Goal: Information Seeking & Learning: Learn about a topic

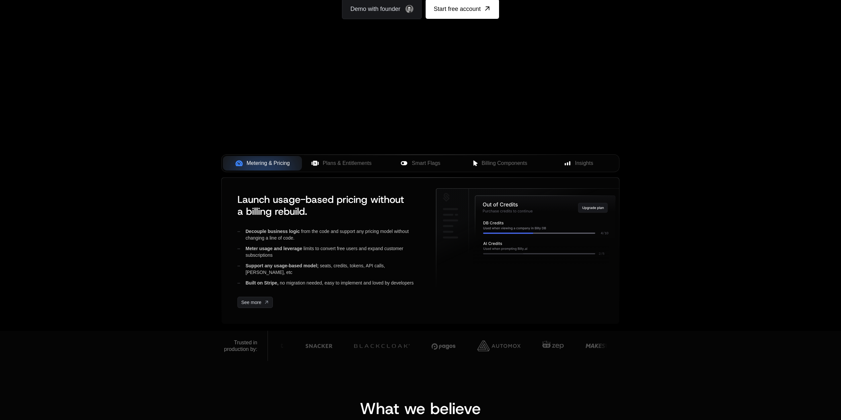
scroll to position [132, 0]
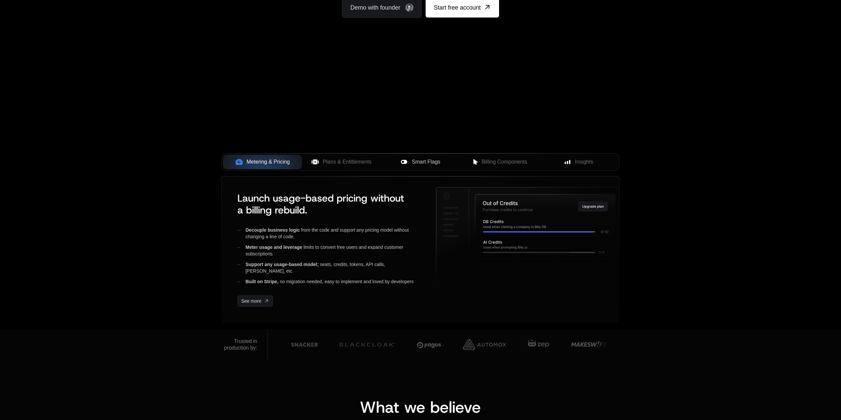
click at [386, 163] on div "Smart Flags" at bounding box center [420, 162] width 68 height 8
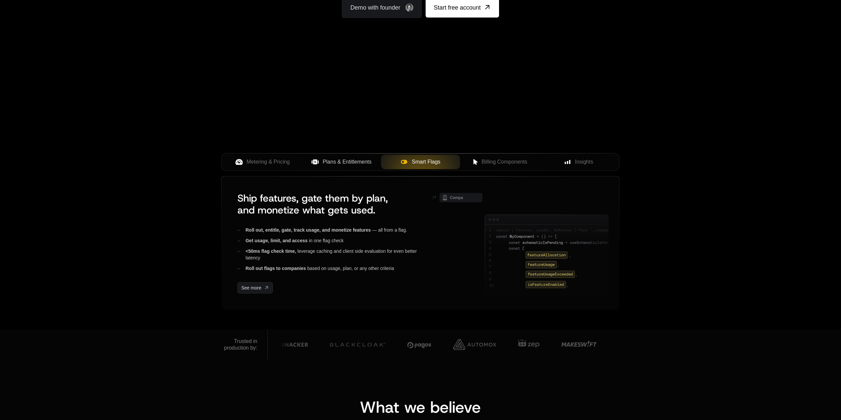
click at [366, 162] on span "Plans & Entitlements" at bounding box center [347, 162] width 49 height 8
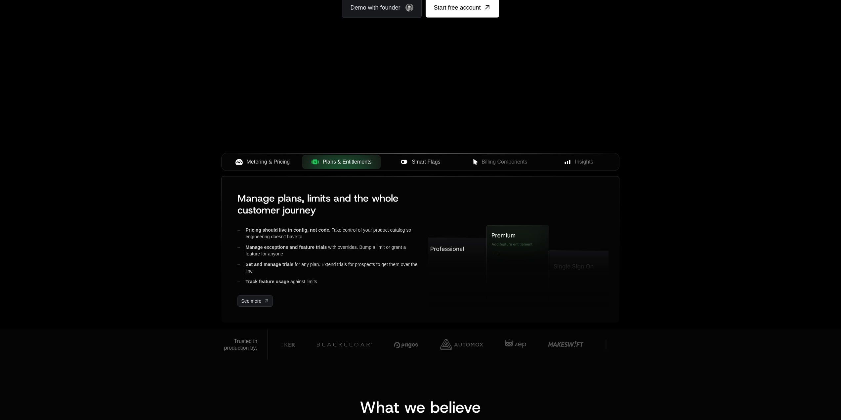
click at [283, 165] on span "Metering & Pricing" at bounding box center [268, 162] width 43 height 8
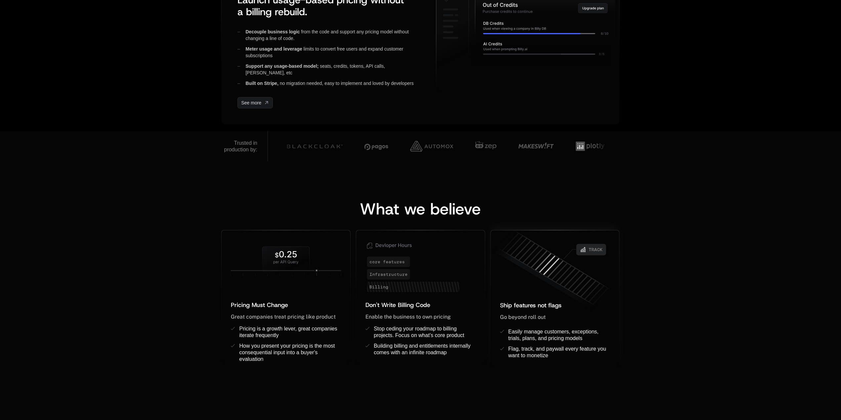
scroll to position [0, 0]
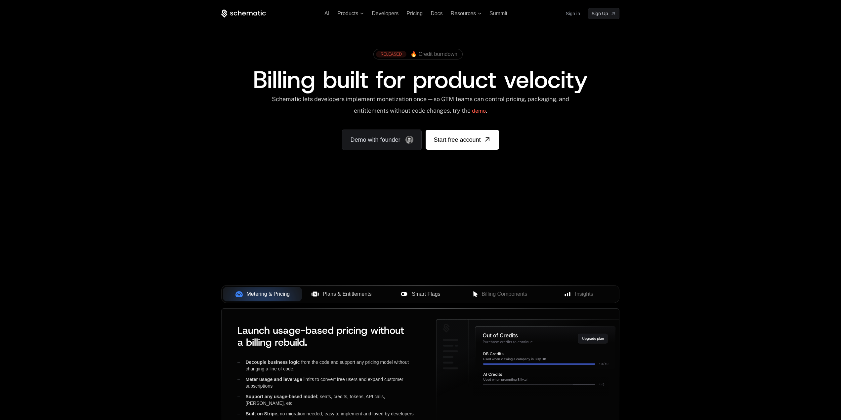
drag, startPoint x: 453, startPoint y: 214, endPoint x: 505, endPoint y: 231, distance: 54.2
click at [505, 231] on div "Your browser does not support the video tag." at bounding box center [420, 195] width 430 height 278
click at [659, 192] on div "AI Products Developers Pricing Docs Resources Summit Sign in Sign Up RELEASED 🔥…" at bounding box center [420, 99] width 841 height 198
click at [582, 296] on span "Insights" at bounding box center [584, 294] width 18 height 8
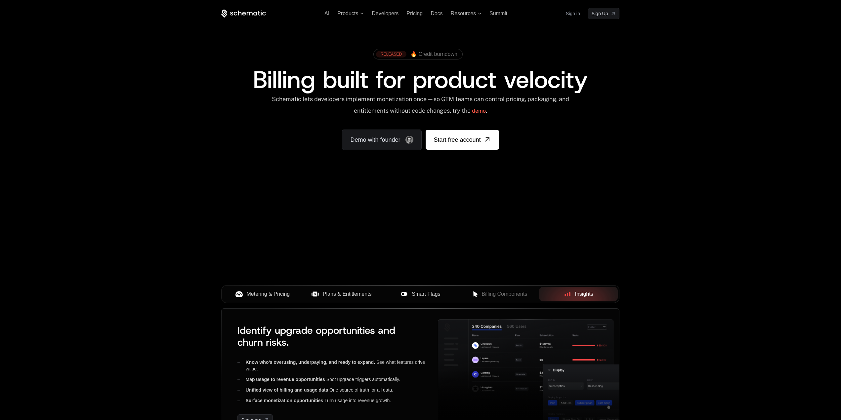
click at [277, 295] on span "Metering & Pricing" at bounding box center [268, 294] width 43 height 8
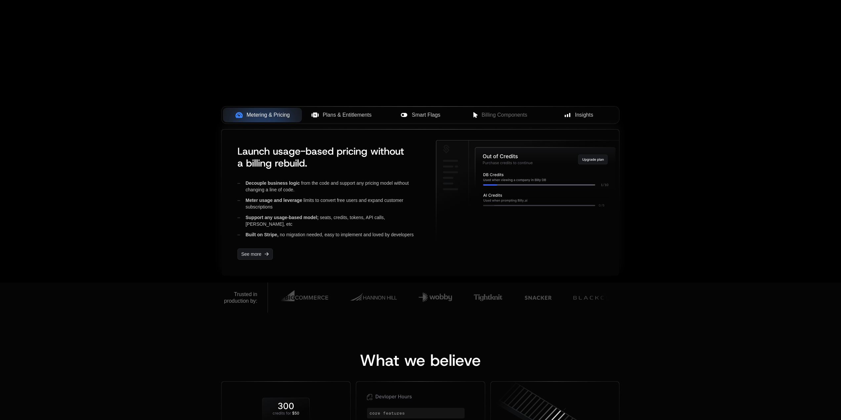
scroll to position [231, 0]
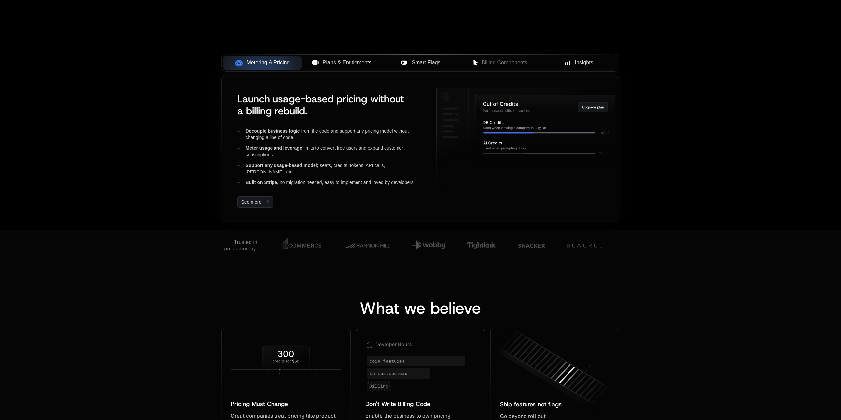
click at [552, 150] on icon at bounding box center [541, 152] width 136 height 25
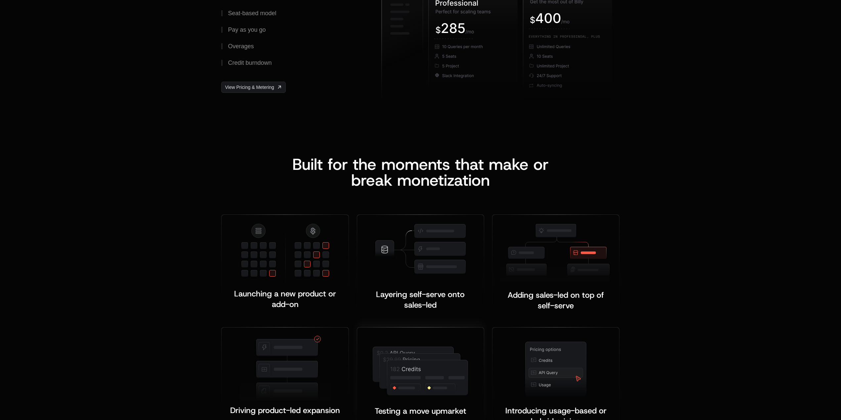
scroll to position [1256, 0]
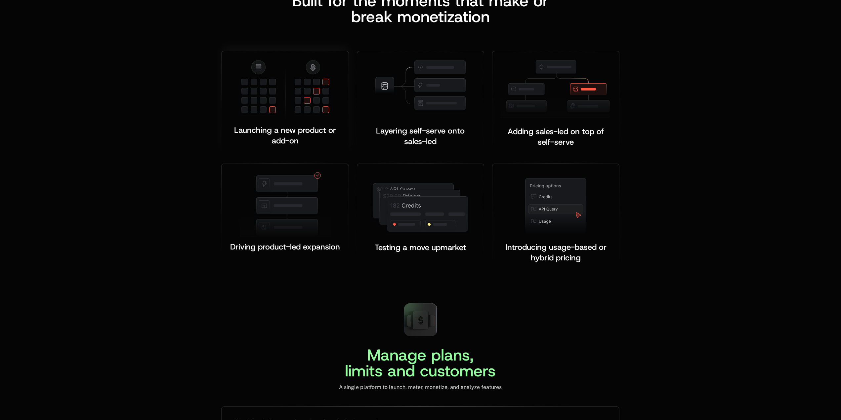
click at [302, 86] on img at bounding box center [285, 89] width 91 height 61
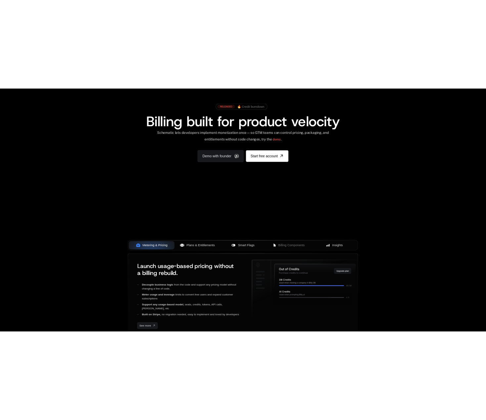
scroll to position [0, 0]
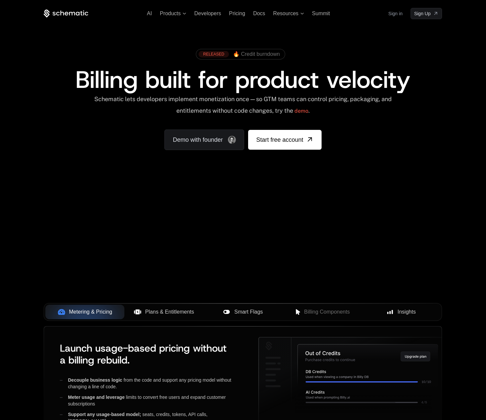
click at [348, 38] on div "RELEASED 🔥 Credit burndown Billing built for product velocity Schematic lets de…" at bounding box center [243, 97] width 430 height 157
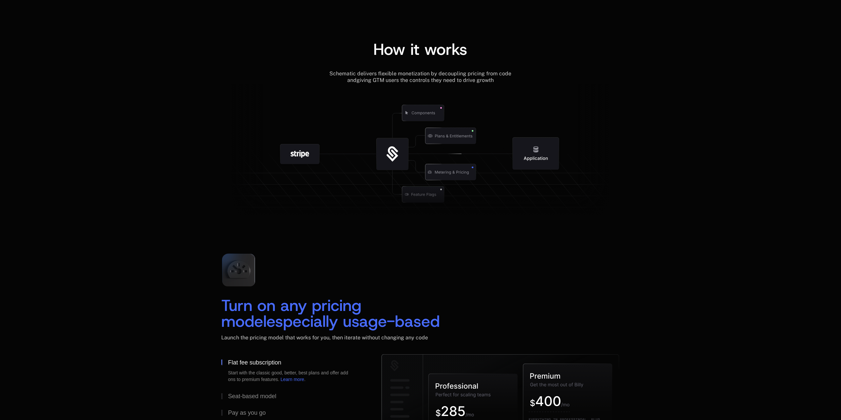
scroll to position [809, 0]
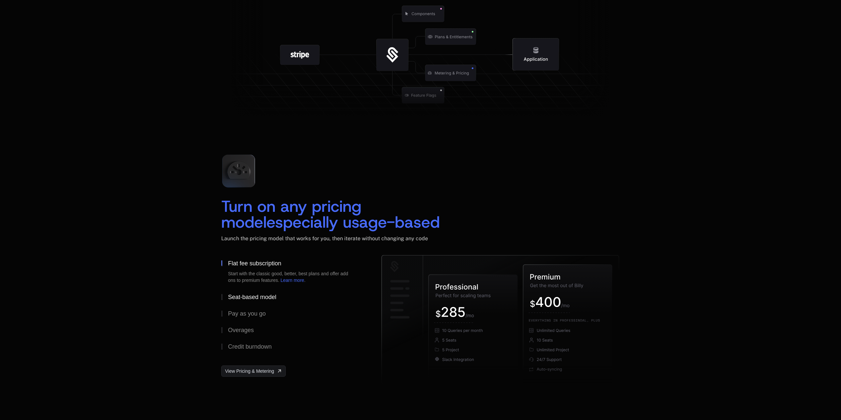
click at [252, 298] on div "Seat-based model" at bounding box center [252, 297] width 48 height 6
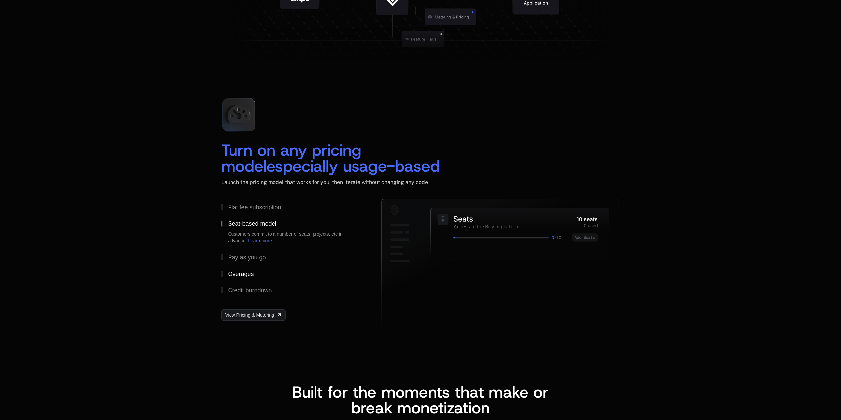
scroll to position [875, 0]
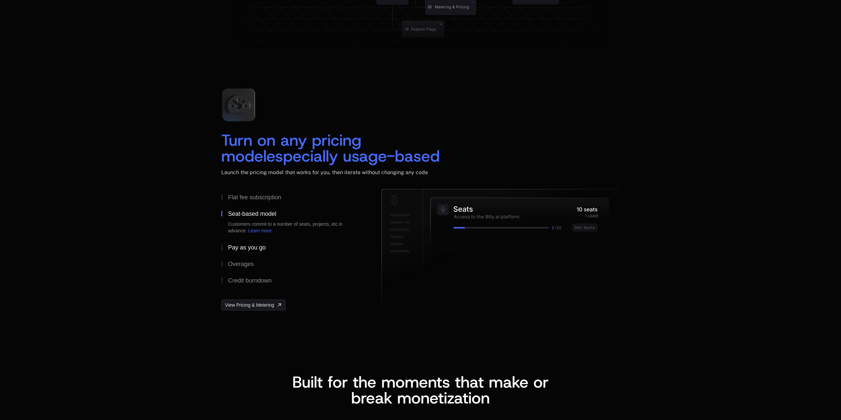
click at [251, 249] on div "Pay as you go" at bounding box center [247, 248] width 38 height 6
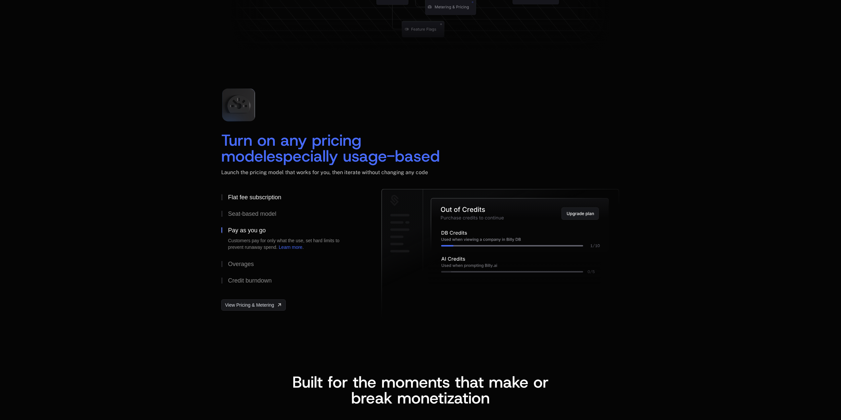
click at [247, 196] on div "Flat fee subscription" at bounding box center [254, 197] width 53 height 6
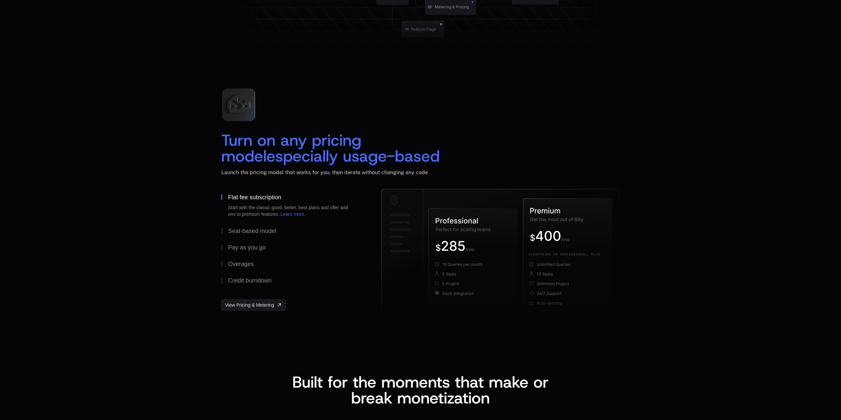
scroll to position [1371, 0]
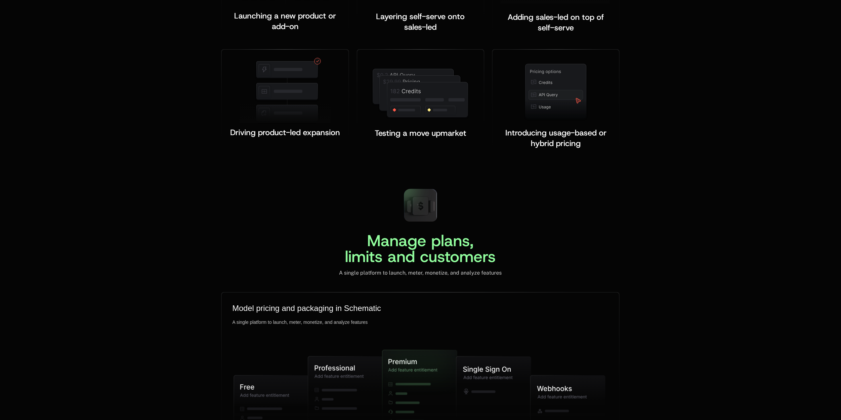
click at [714, 236] on div "Manage plans, limits and customers A single platform to launch, meter, monetize…" at bounding box center [420, 374] width 841 height 383
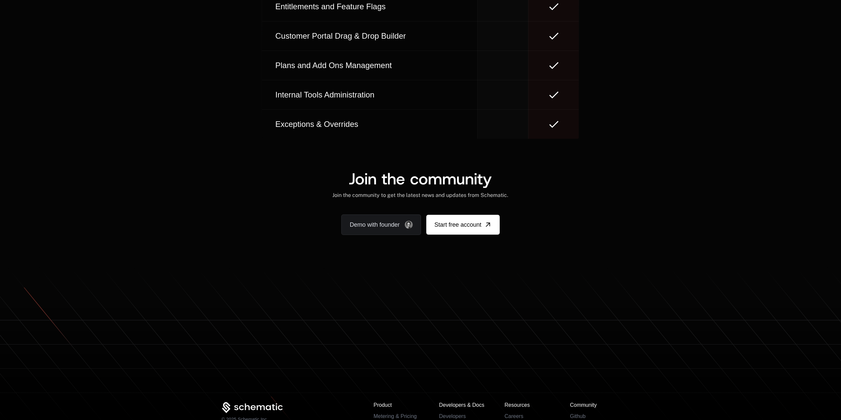
scroll to position [4030, 0]
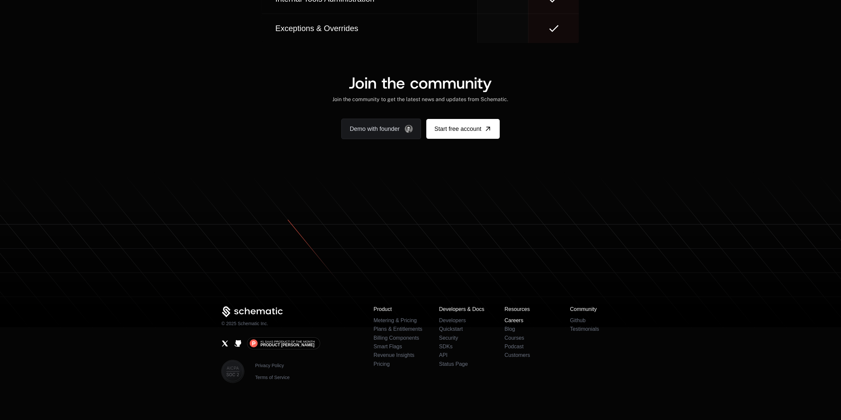
click at [508, 320] on link "Careers" at bounding box center [513, 321] width 19 height 6
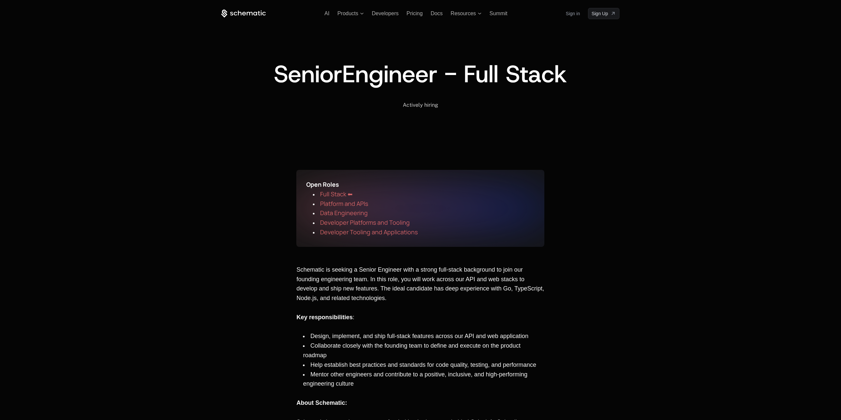
click at [241, 10] on icon at bounding box center [243, 14] width 45 height 8
